Goal: Task Accomplishment & Management: Use online tool/utility

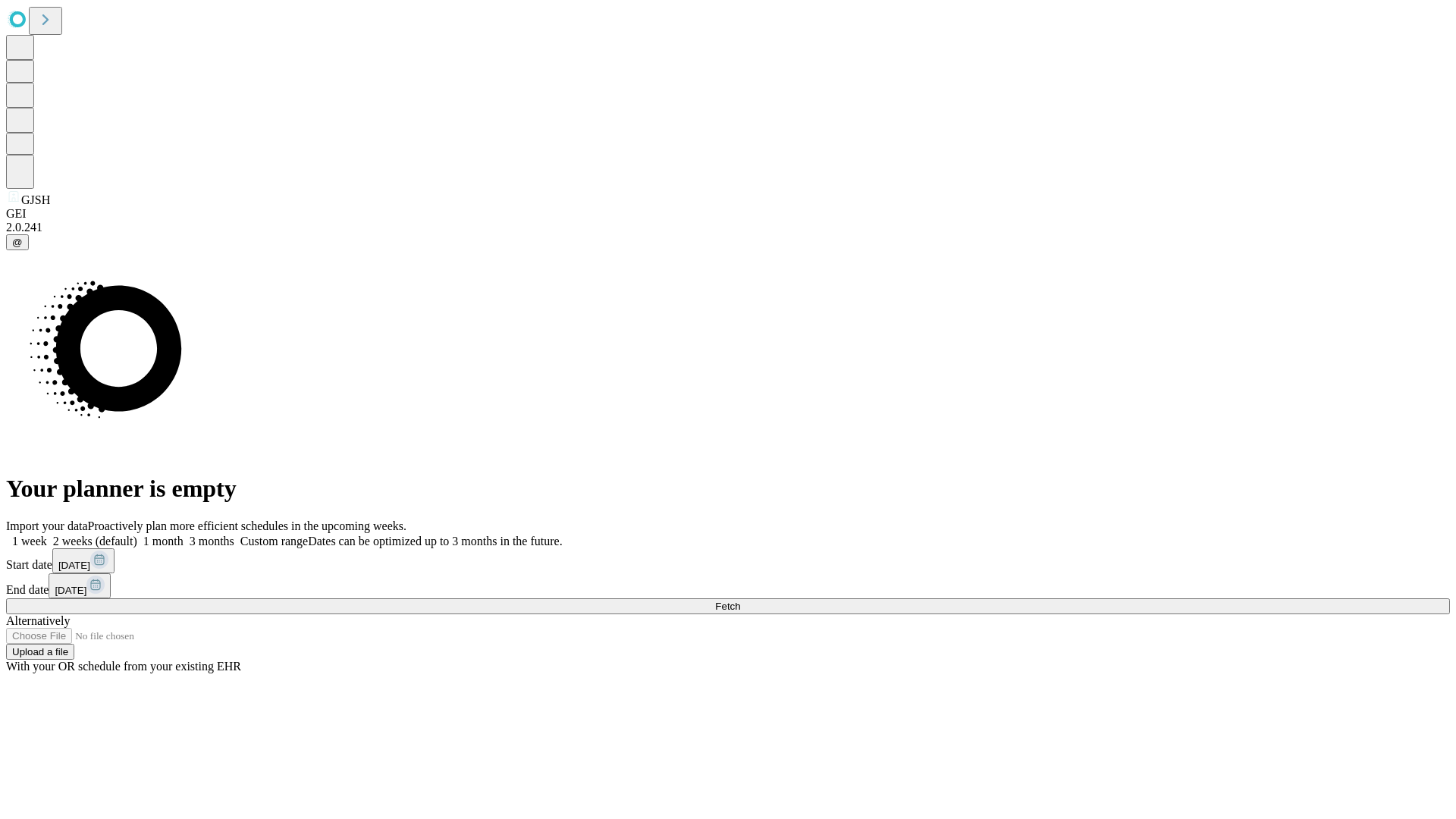
click at [741, 601] on span "Fetch" at bounding box center [728, 607] width 25 height 11
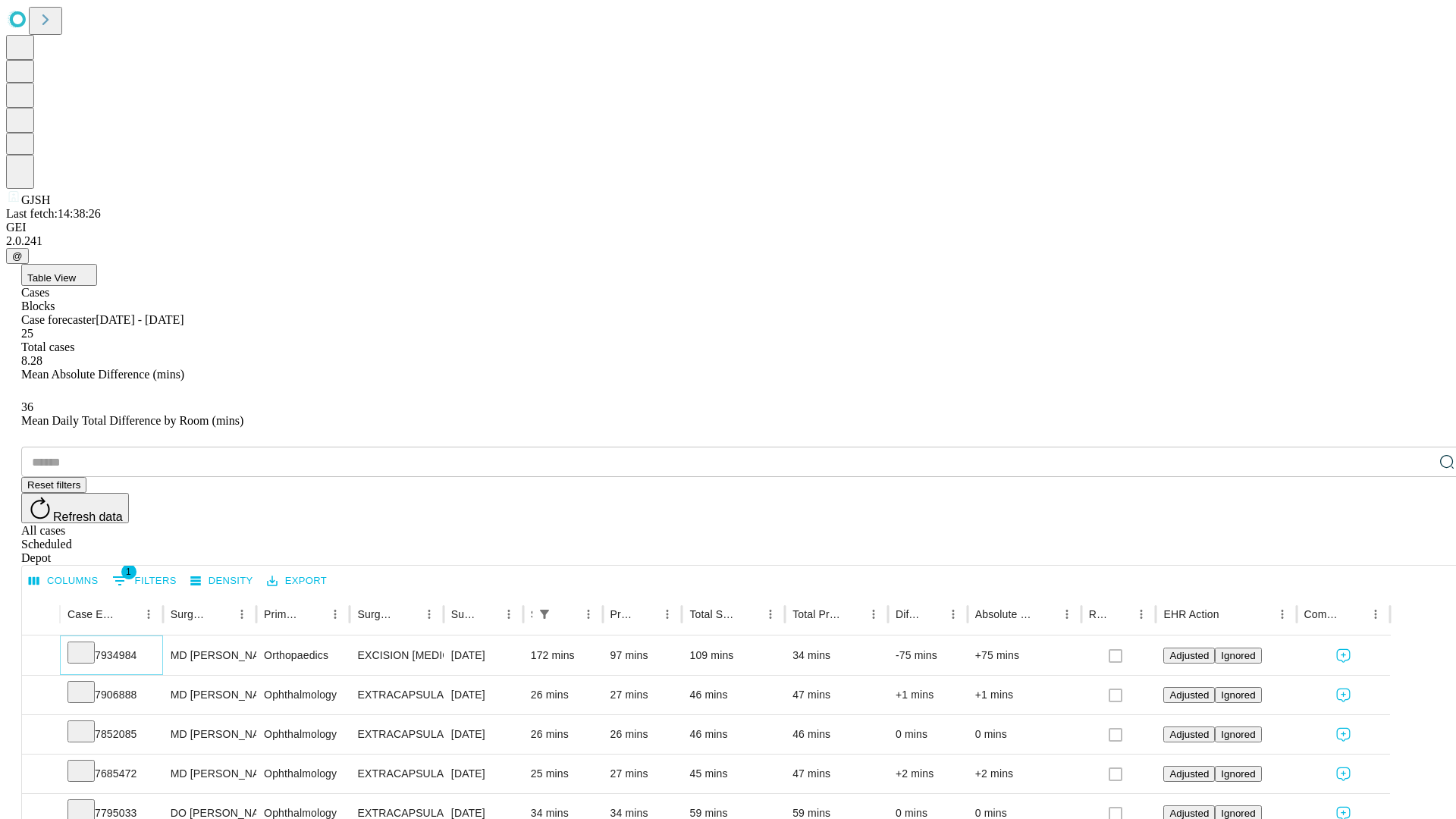
click at [88, 644] on icon at bounding box center [81, 651] width 15 height 15
